Goal: Transaction & Acquisition: Register for event/course

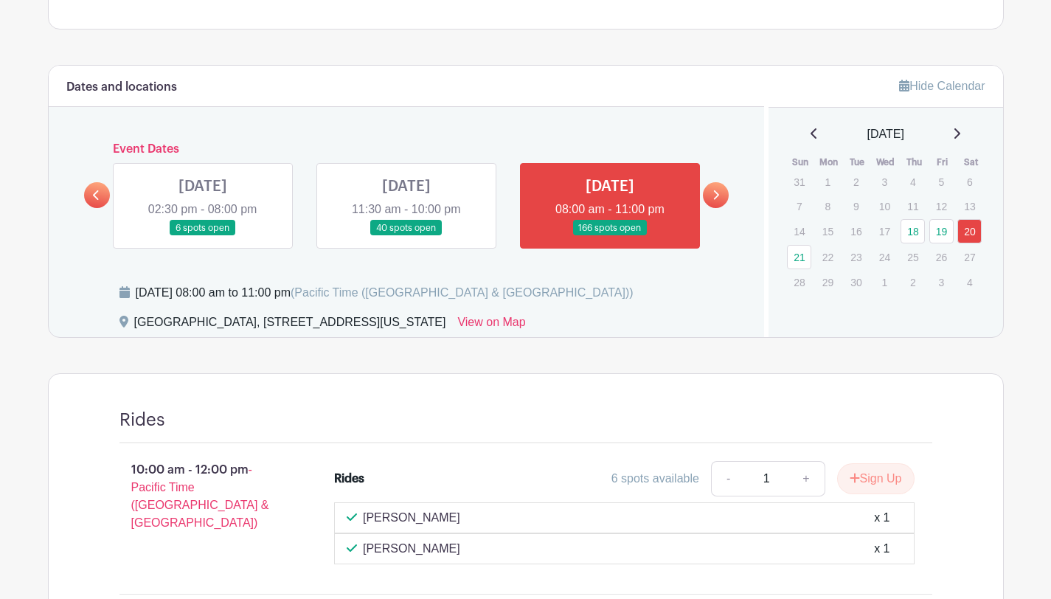
click at [406, 236] on link at bounding box center [406, 236] width 0 height 0
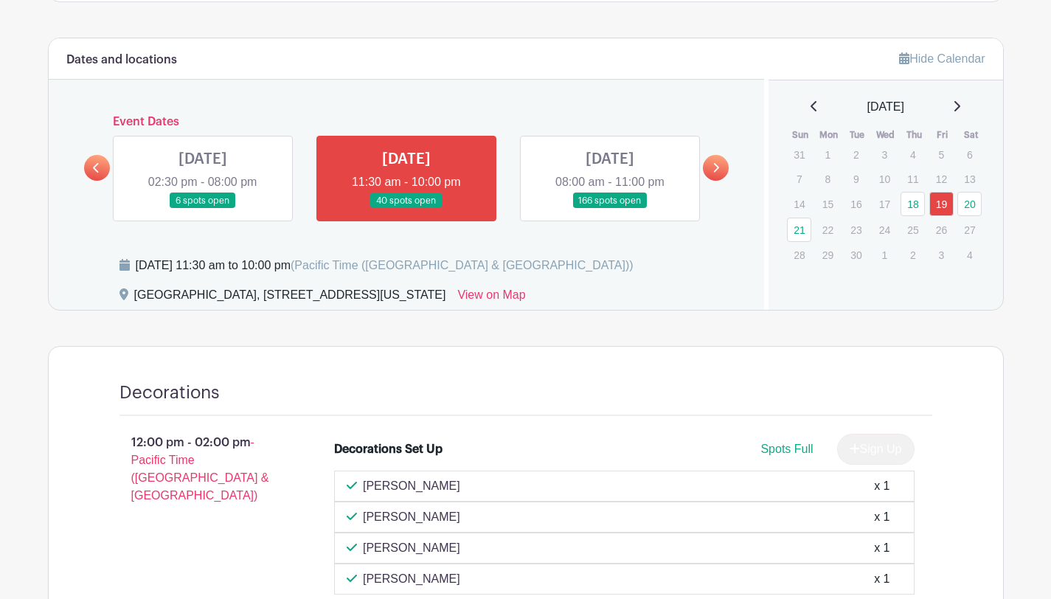
scroll to position [665, 0]
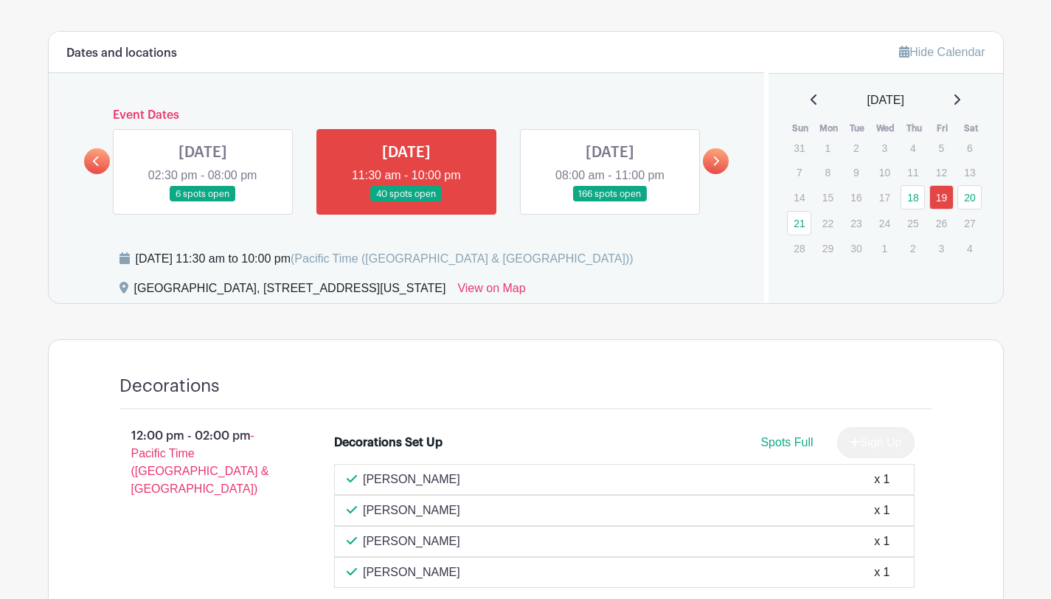
click at [610, 202] on link at bounding box center [610, 202] width 0 height 0
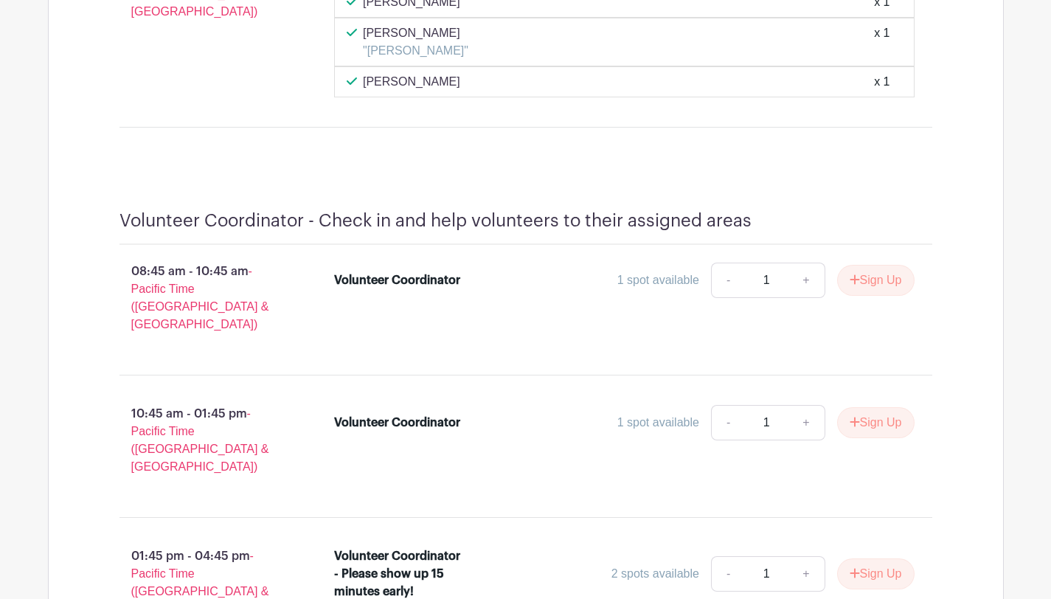
scroll to position [22547, 0]
drag, startPoint x: 880, startPoint y: 174, endPoint x: 633, endPoint y: 349, distance: 302.7
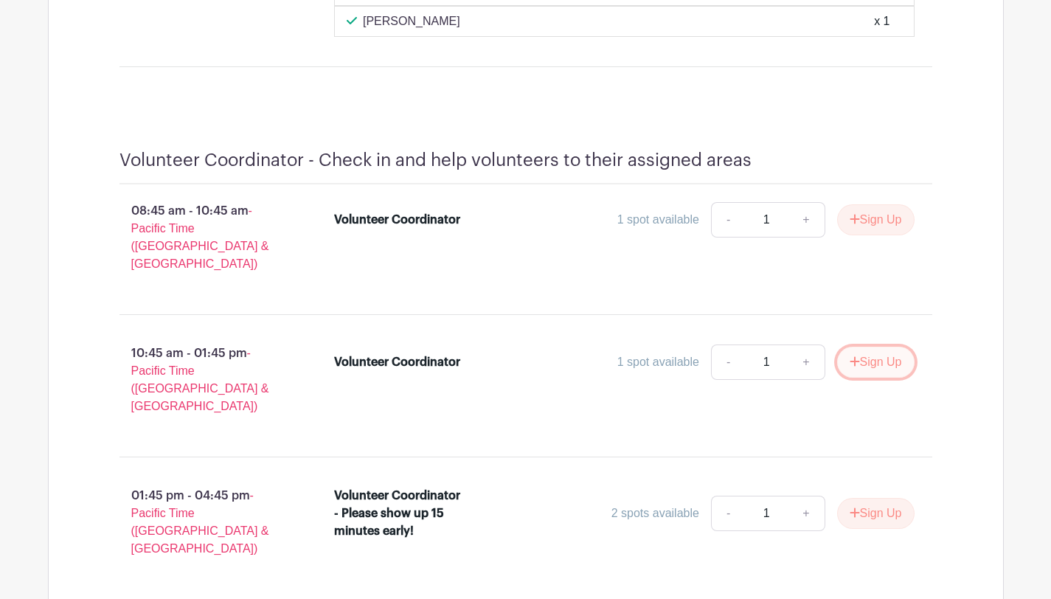
scroll to position [22600, 0]
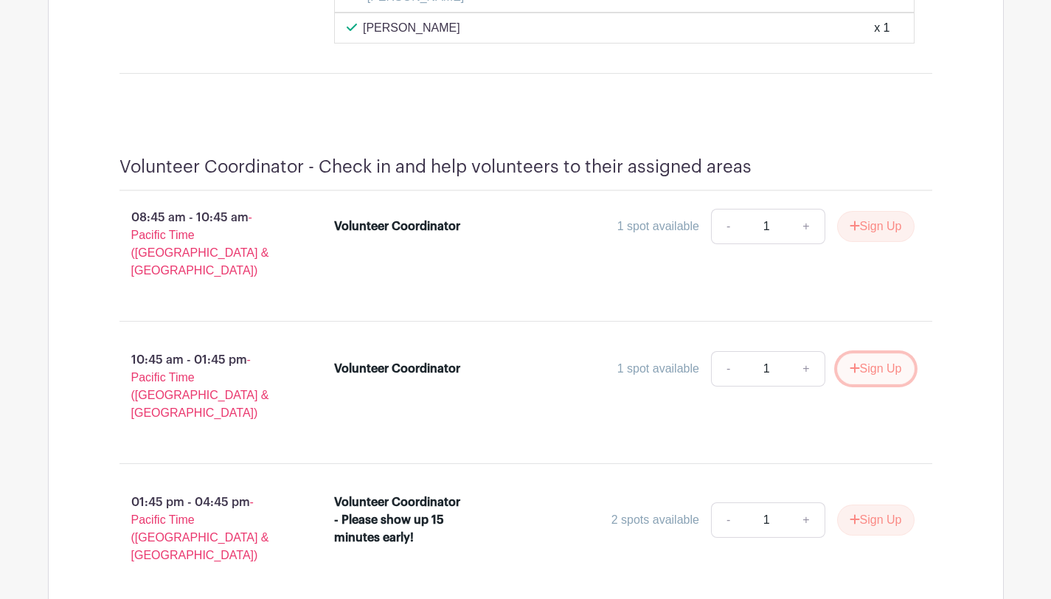
click at [876, 353] on button "Sign Up" at bounding box center [875, 368] width 77 height 31
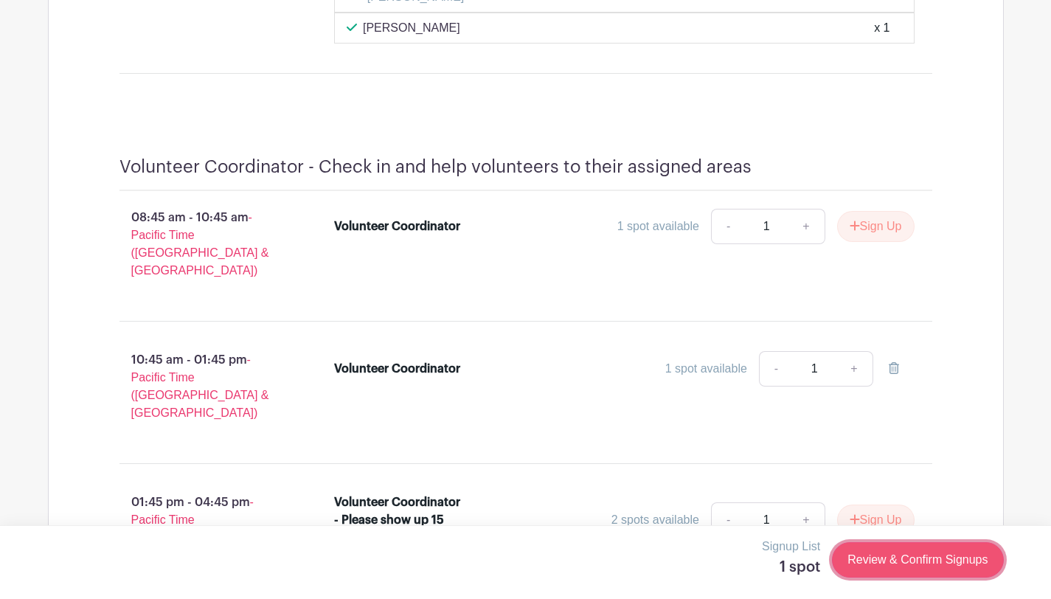
click at [901, 561] on link "Review & Confirm Signups" at bounding box center [917, 559] width 171 height 35
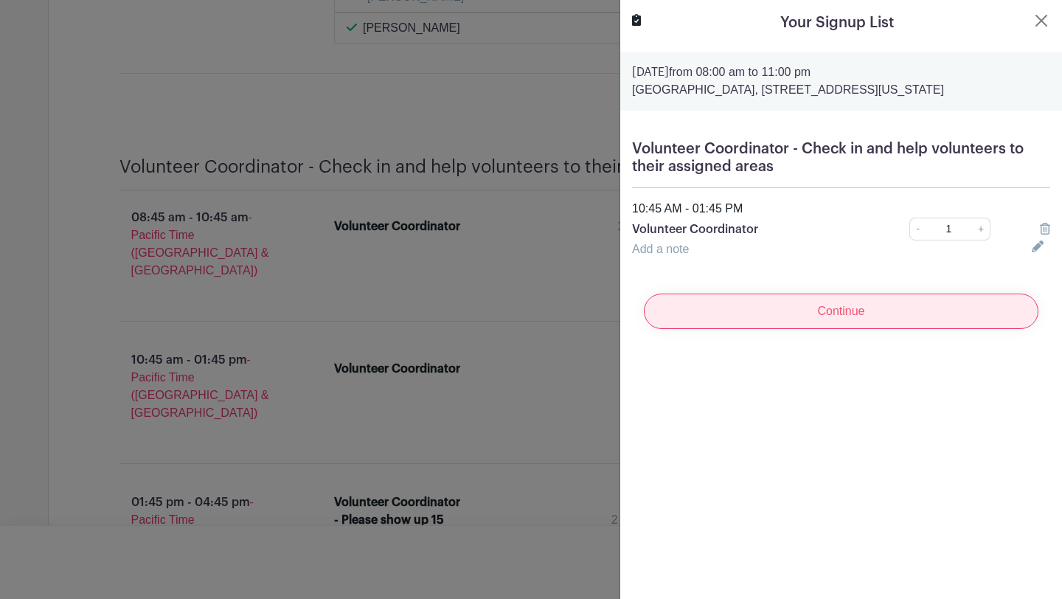
click at [858, 312] on input "Continue" at bounding box center [841, 311] width 395 height 35
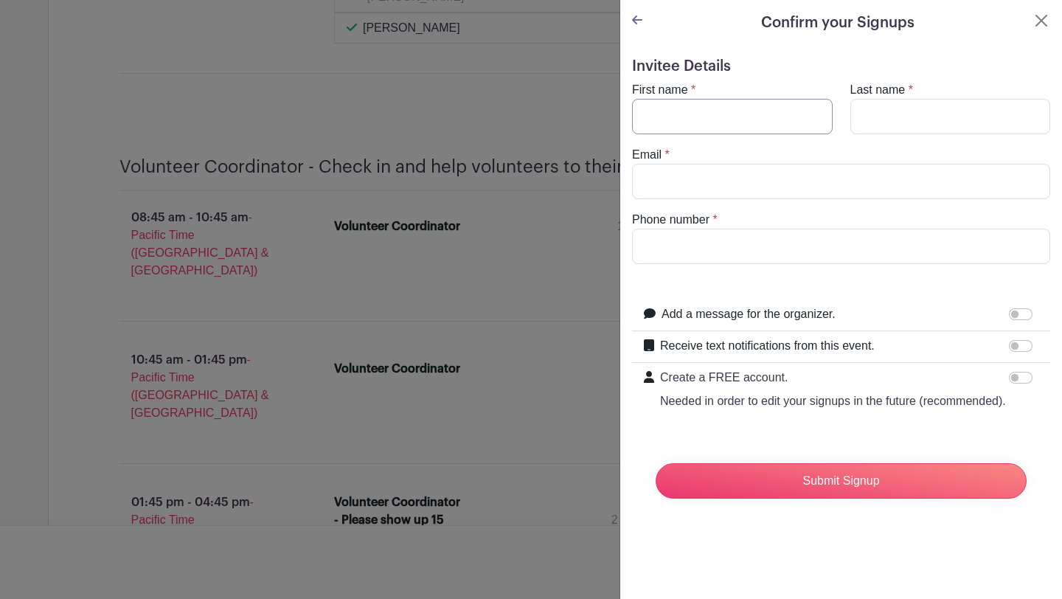
click at [791, 100] on input "First name" at bounding box center [732, 116] width 201 height 35
type input "[PERSON_NAME]"
type input "[EMAIL_ADDRESS][PERSON_NAME][DOMAIN_NAME]"
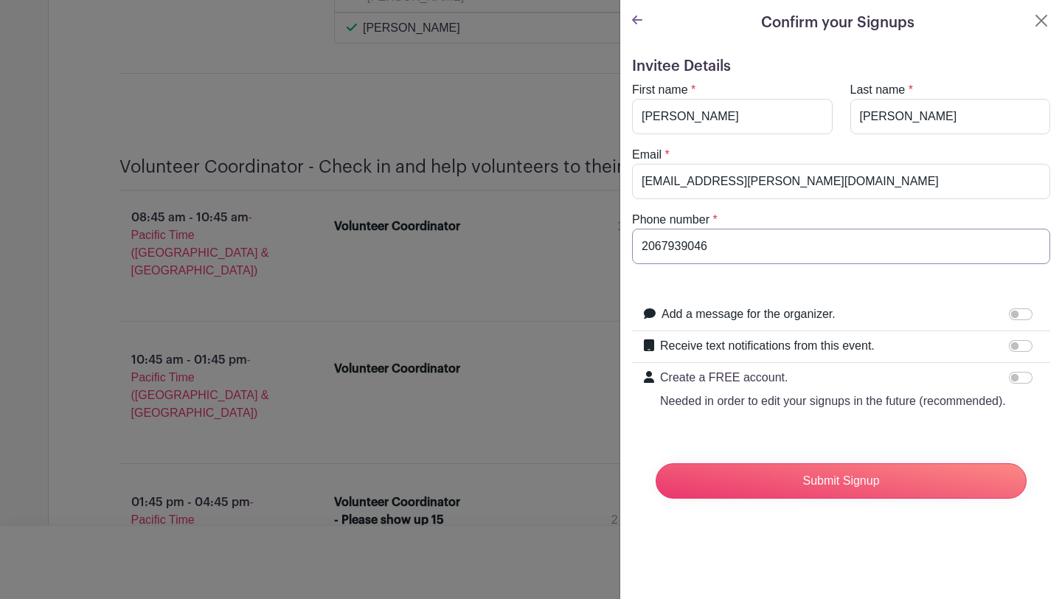
click at [774, 252] on input "2067939046" at bounding box center [841, 246] width 418 height 35
type input "2062007428"
click at [833, 499] on input "Submit Signup" at bounding box center [841, 480] width 371 height 35
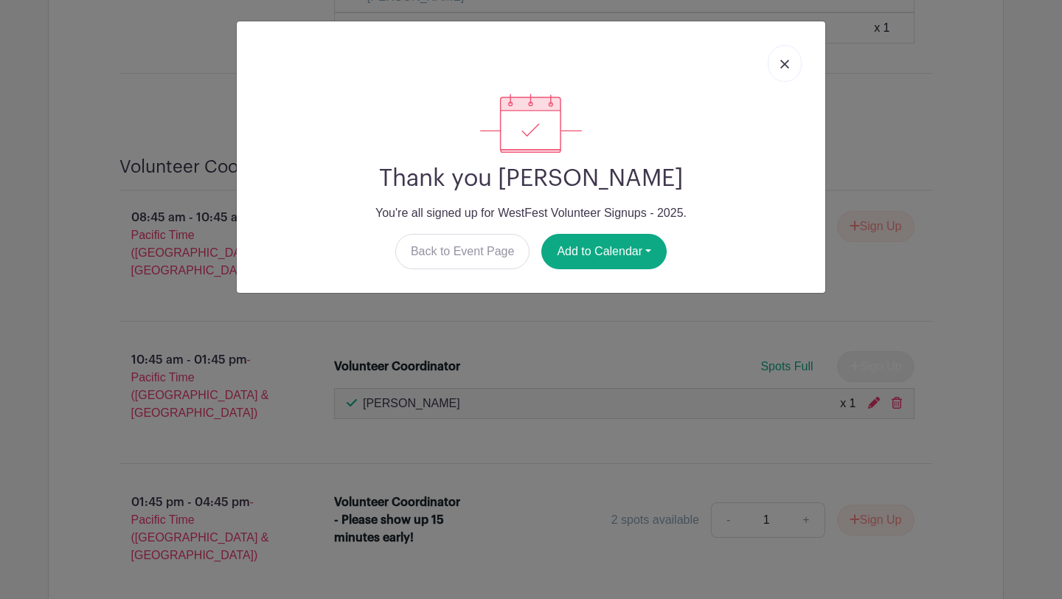
click at [785, 60] on link at bounding box center [785, 63] width 34 height 37
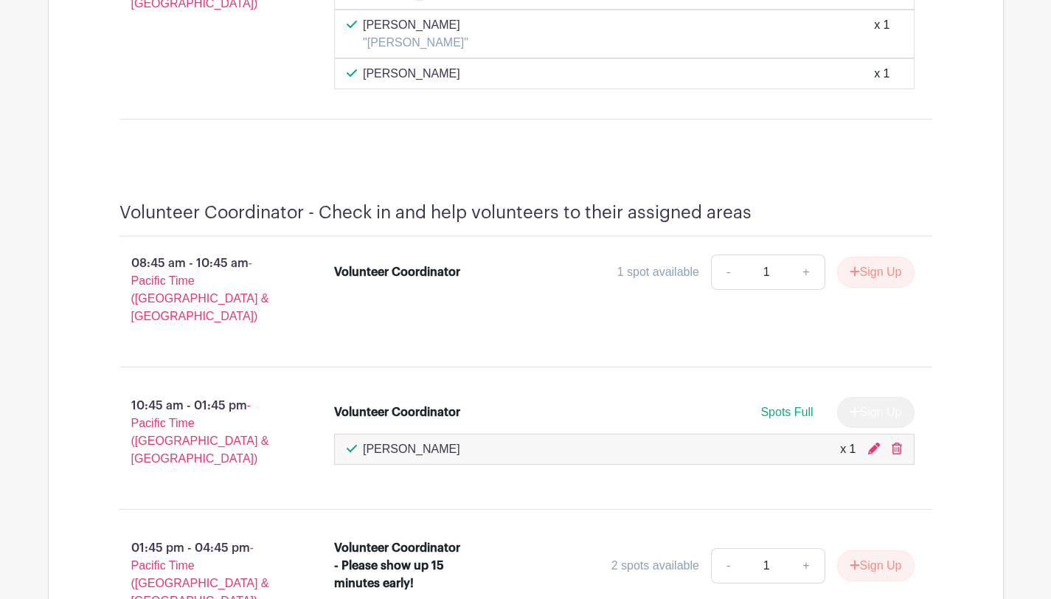
scroll to position [22420, 0]
